Goal: Task Accomplishment & Management: Manage account settings

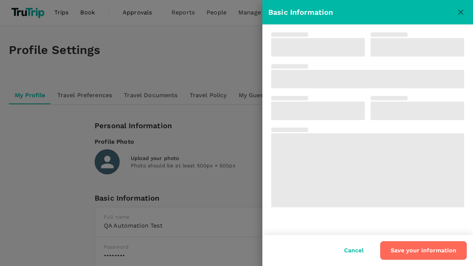
type input "QA Automation"
type input "Test"
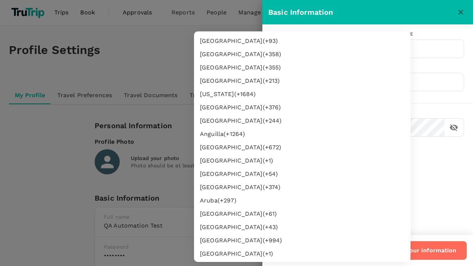
type input "62"
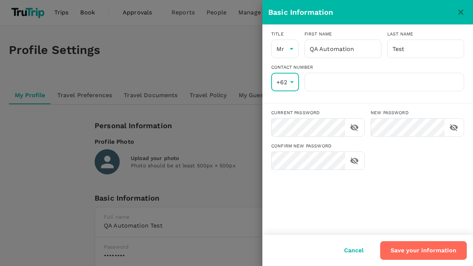
click at [384, 82] on input "number" at bounding box center [385, 82] width 160 height 18
type input "8888888888"
click at [424, 251] on button "Save your information" at bounding box center [423, 250] width 87 height 19
